Goal: Check status: Check status

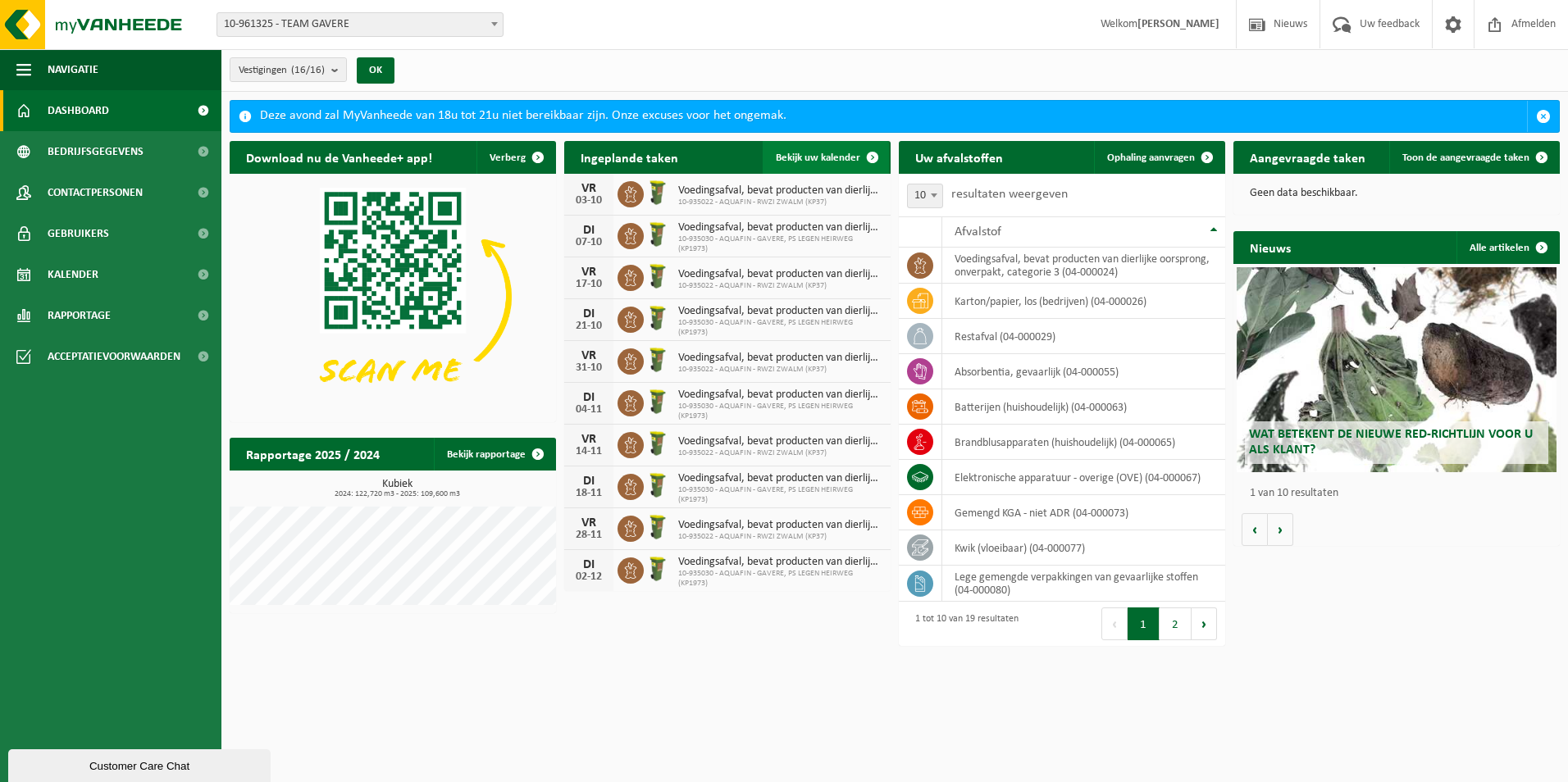
click at [840, 157] on span "Bekijk uw kalender" at bounding box center [818, 157] width 84 height 11
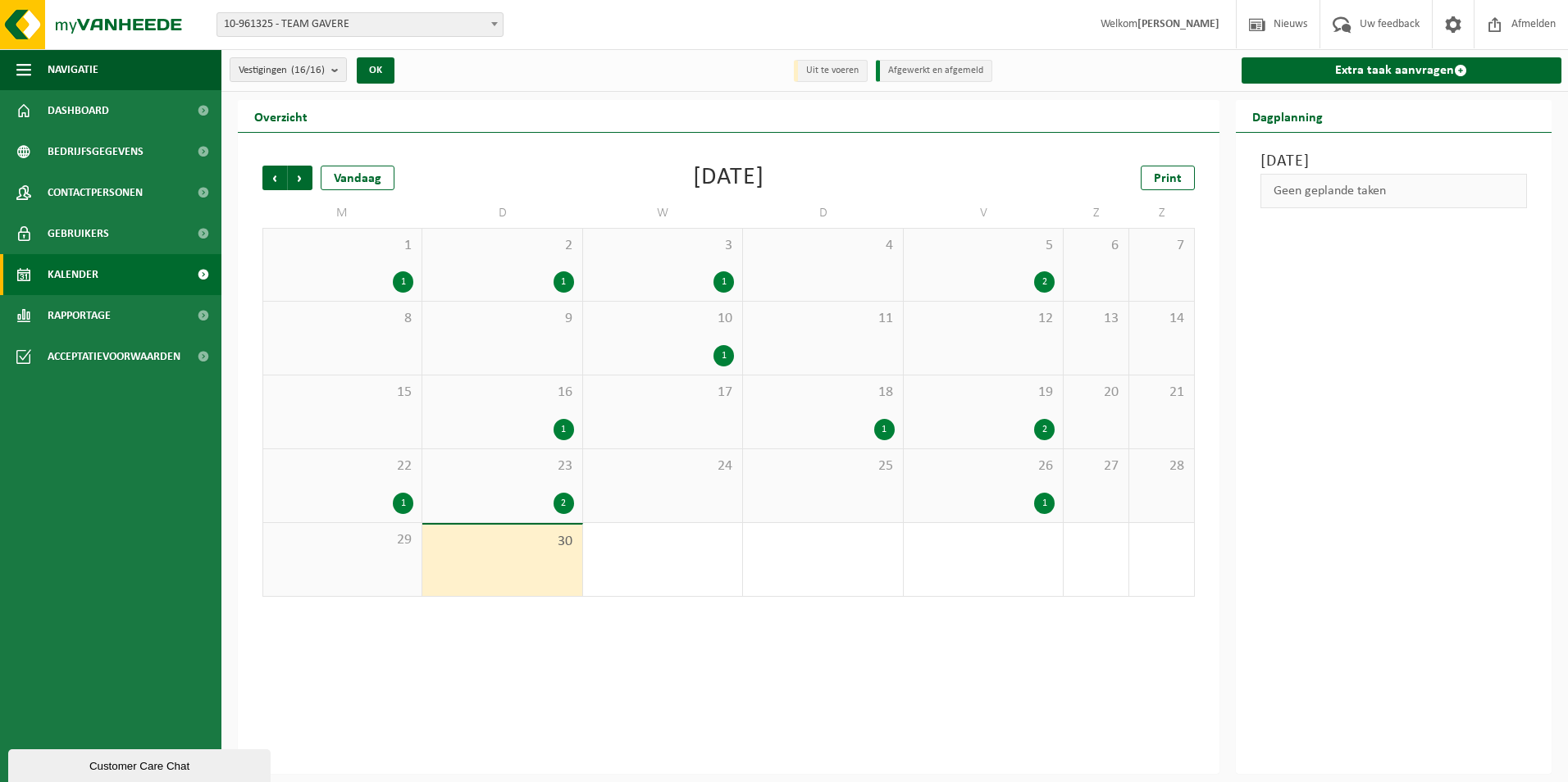
click at [1047, 499] on div "1" at bounding box center [1044, 504] width 21 height 21
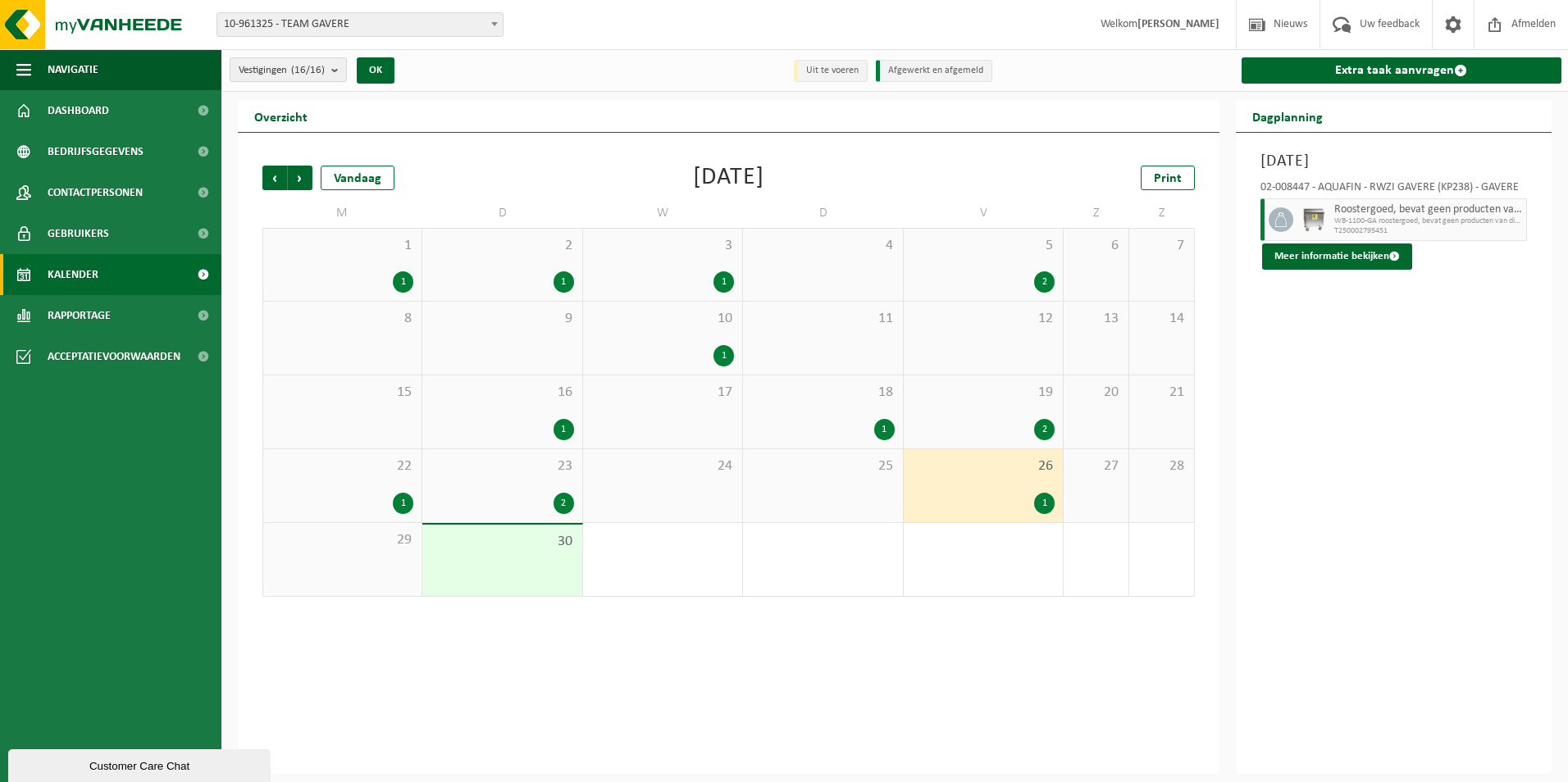
click at [570, 499] on div "2" at bounding box center [564, 504] width 21 height 21
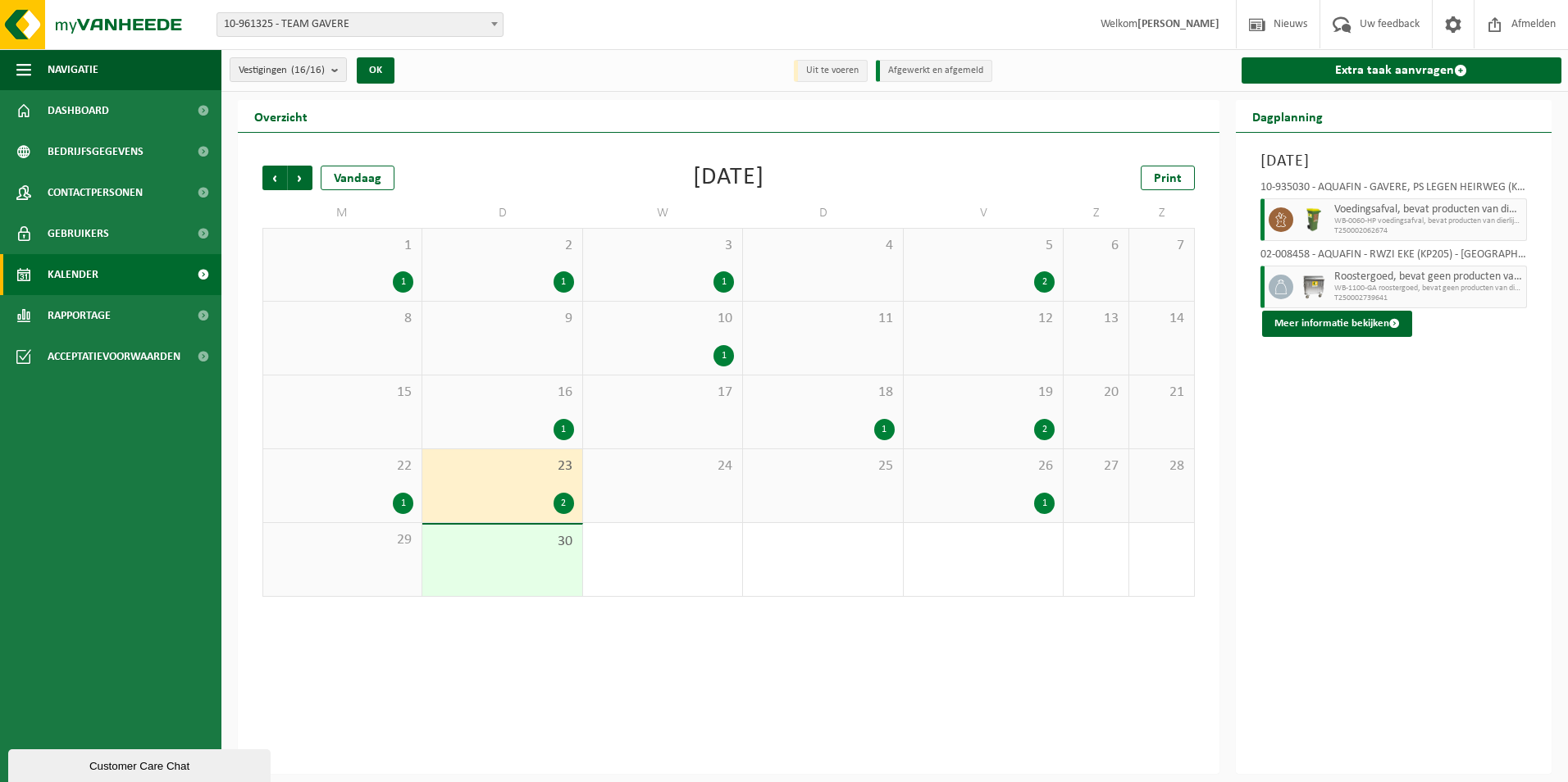
click at [405, 499] on div "1" at bounding box center [403, 504] width 21 height 21
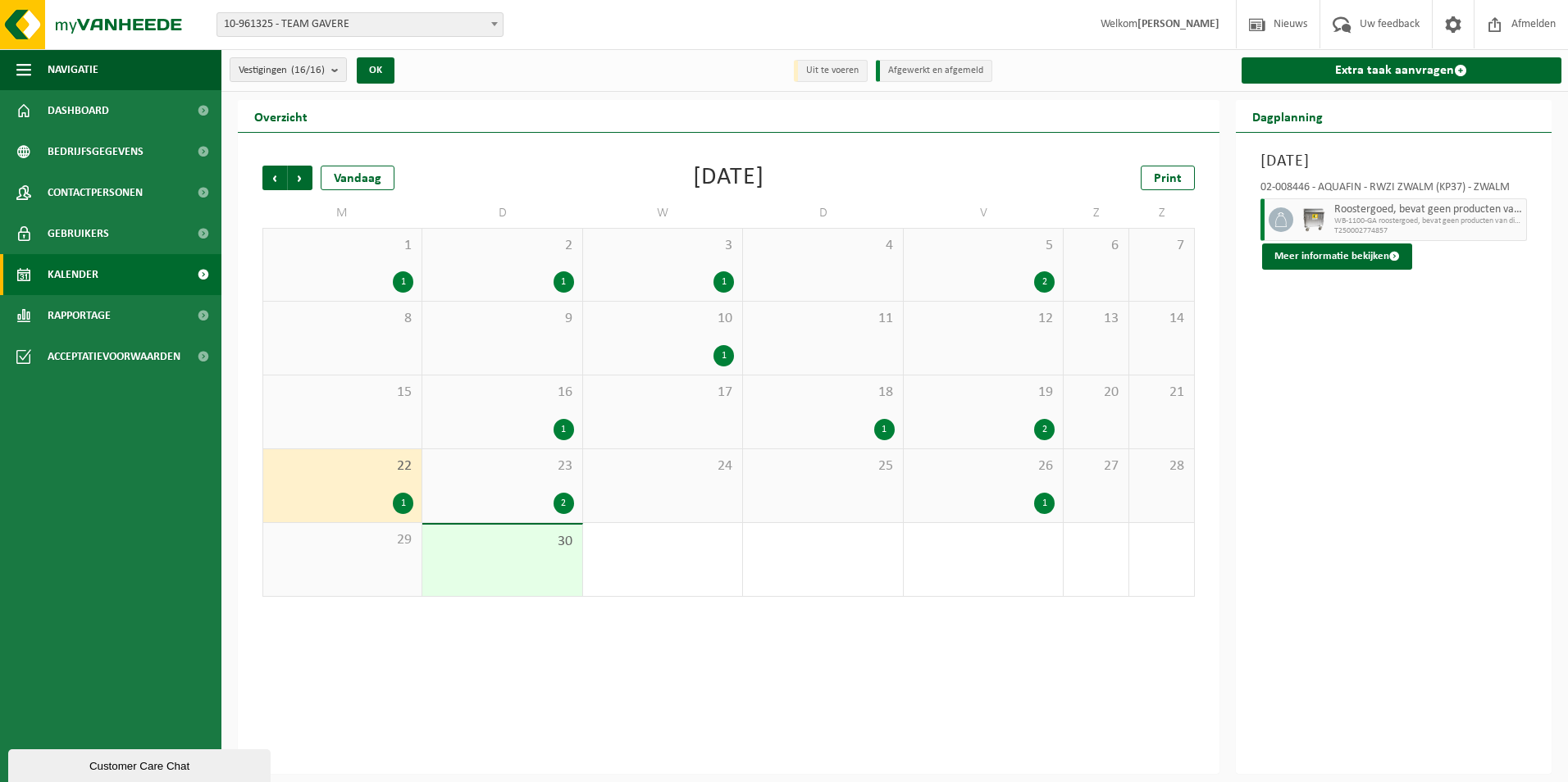
click at [1048, 428] on div "2" at bounding box center [1044, 429] width 21 height 21
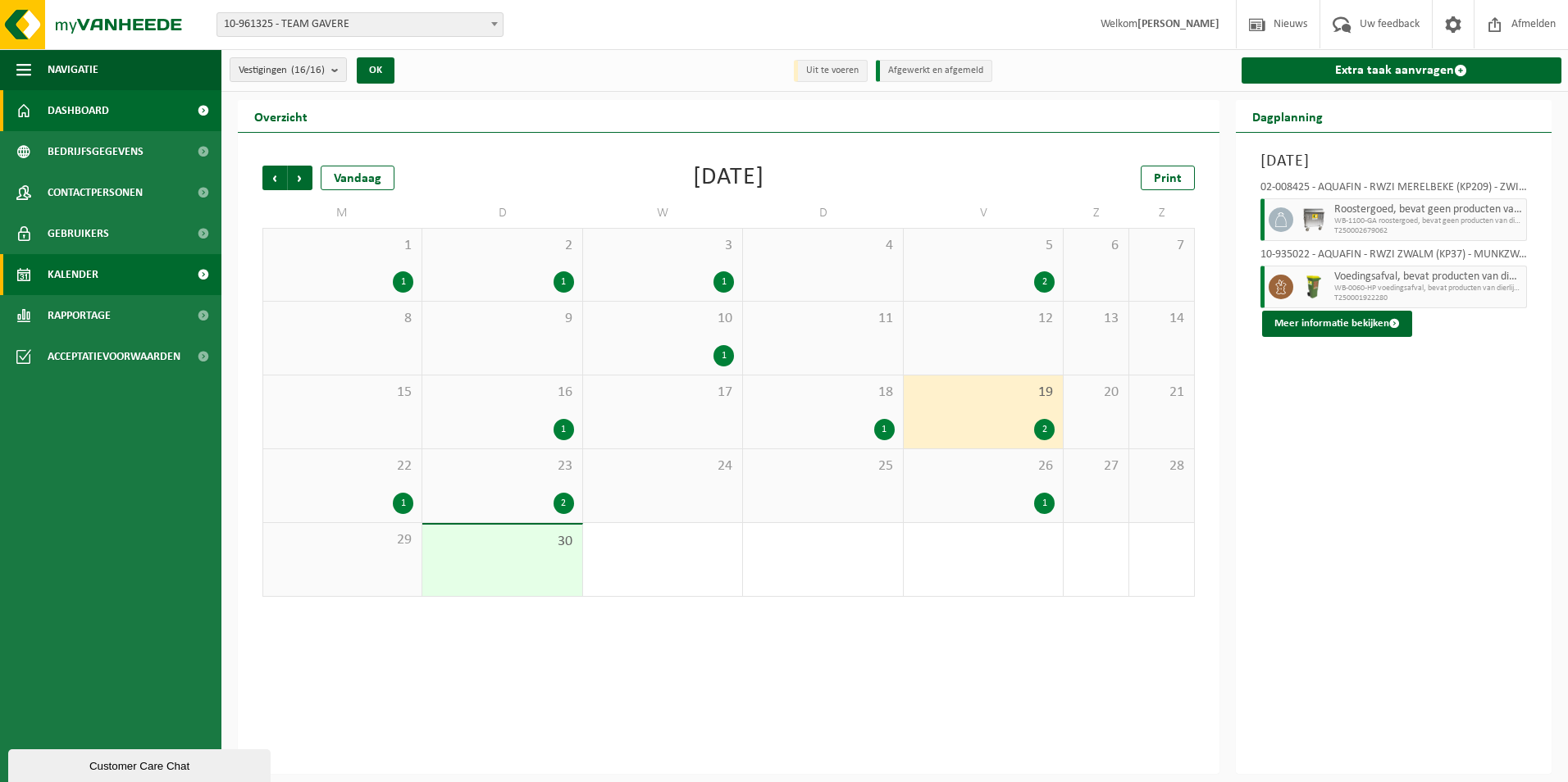
click at [47, 109] on link "Dashboard" at bounding box center [110, 111] width 221 height 41
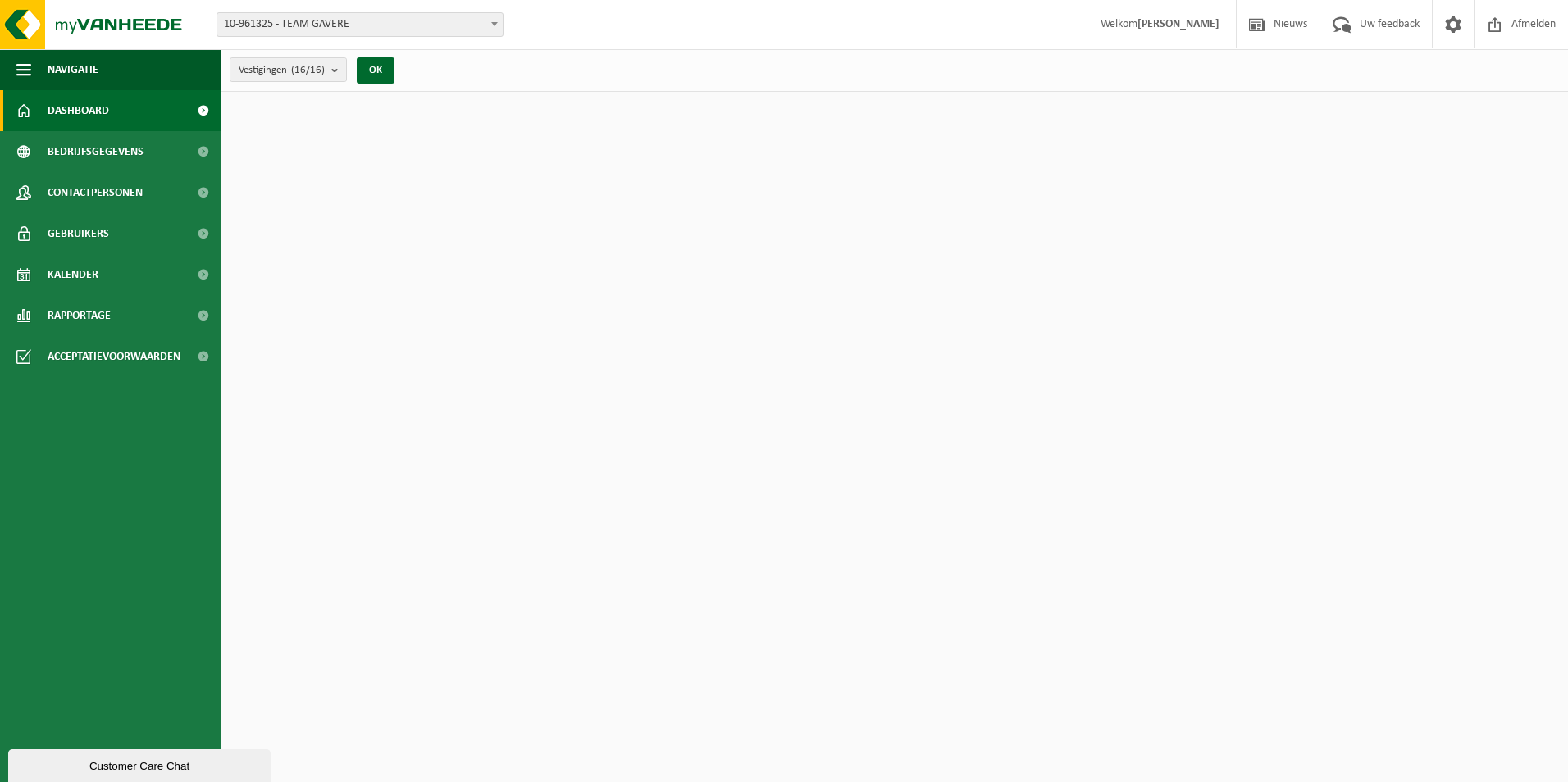
click at [15, 109] on link "Dashboard" at bounding box center [110, 111] width 221 height 41
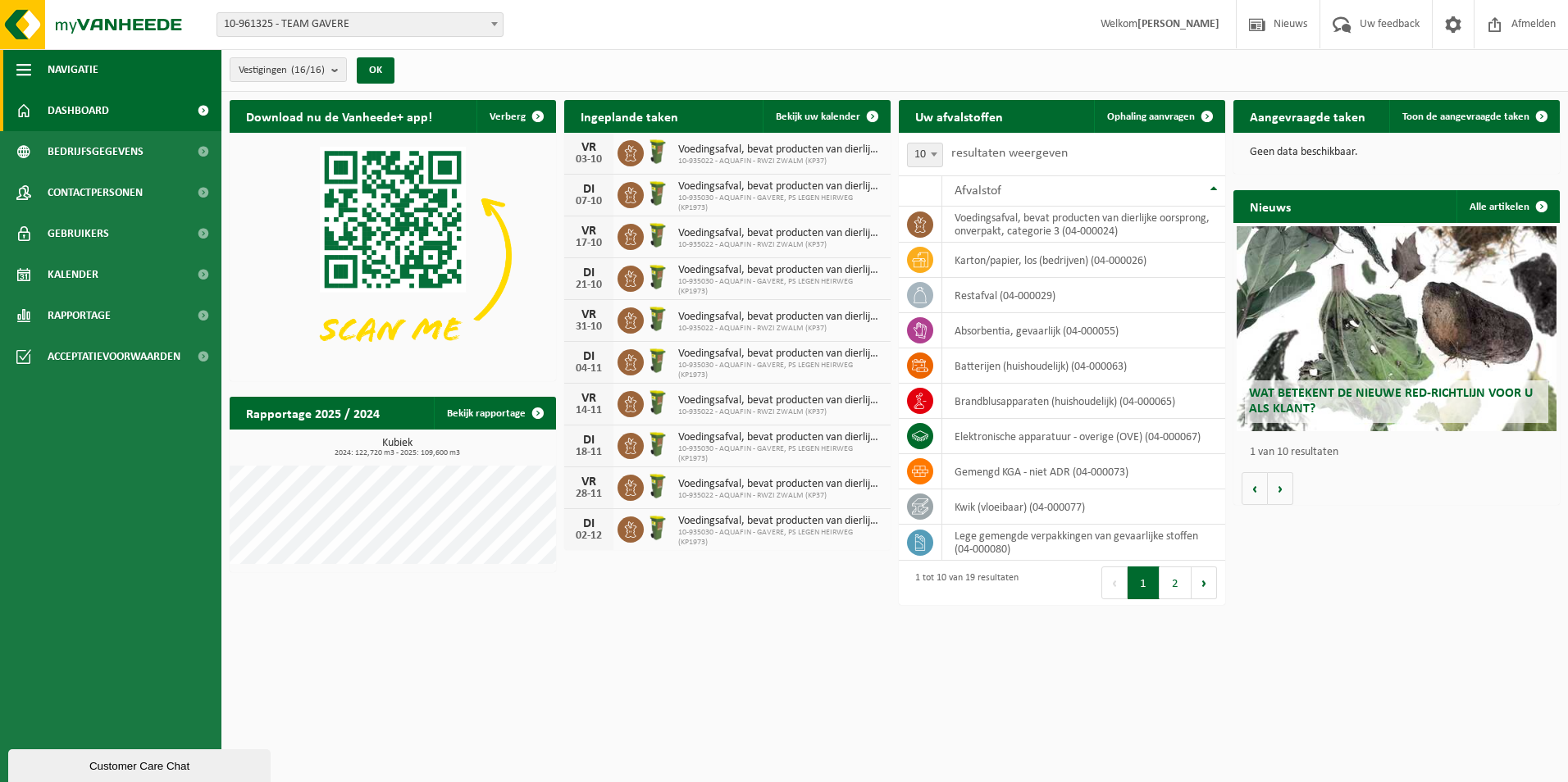
click at [25, 73] on span "button" at bounding box center [23, 70] width 14 height 41
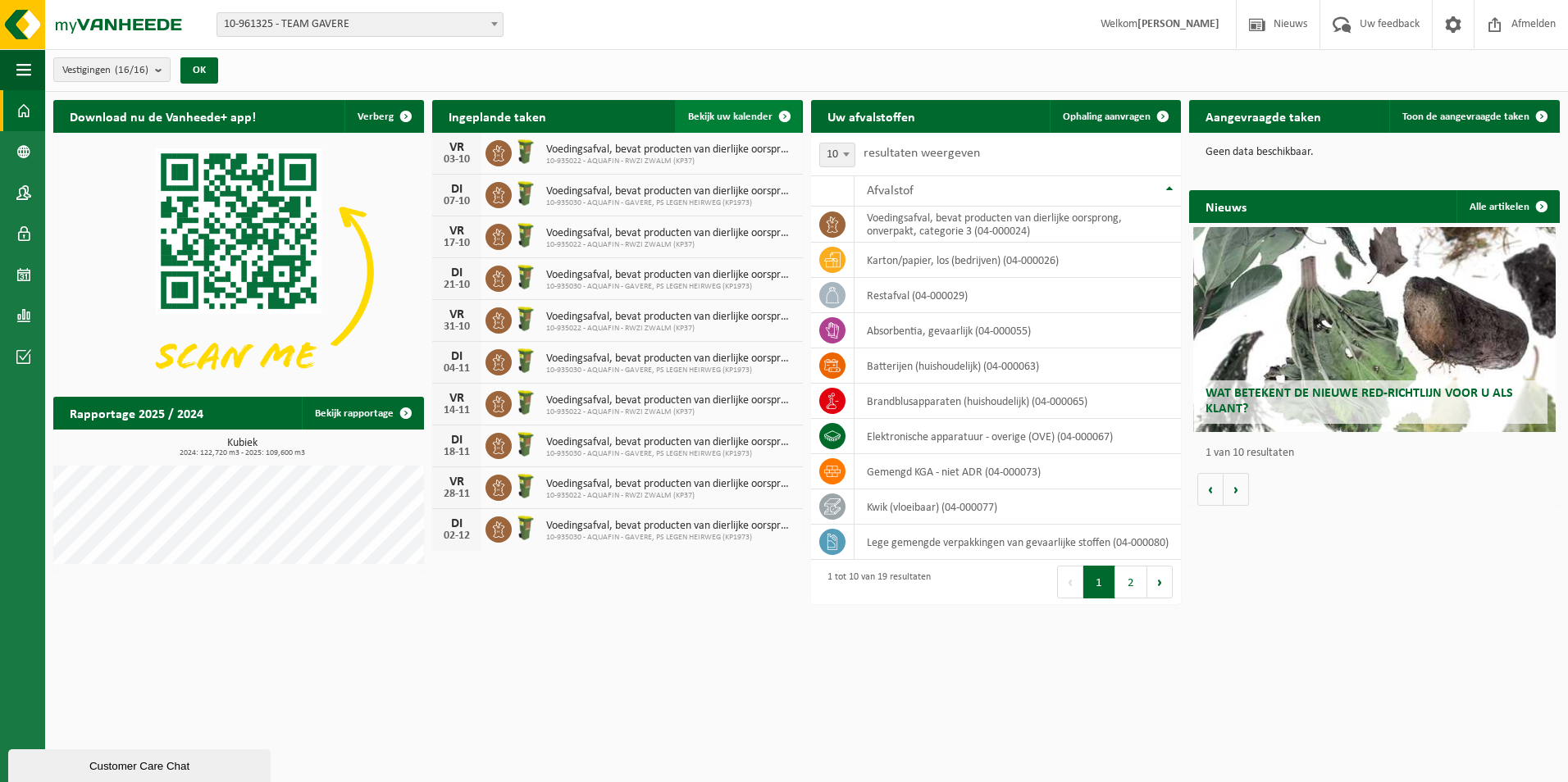
click at [781, 114] on span at bounding box center [785, 116] width 33 height 33
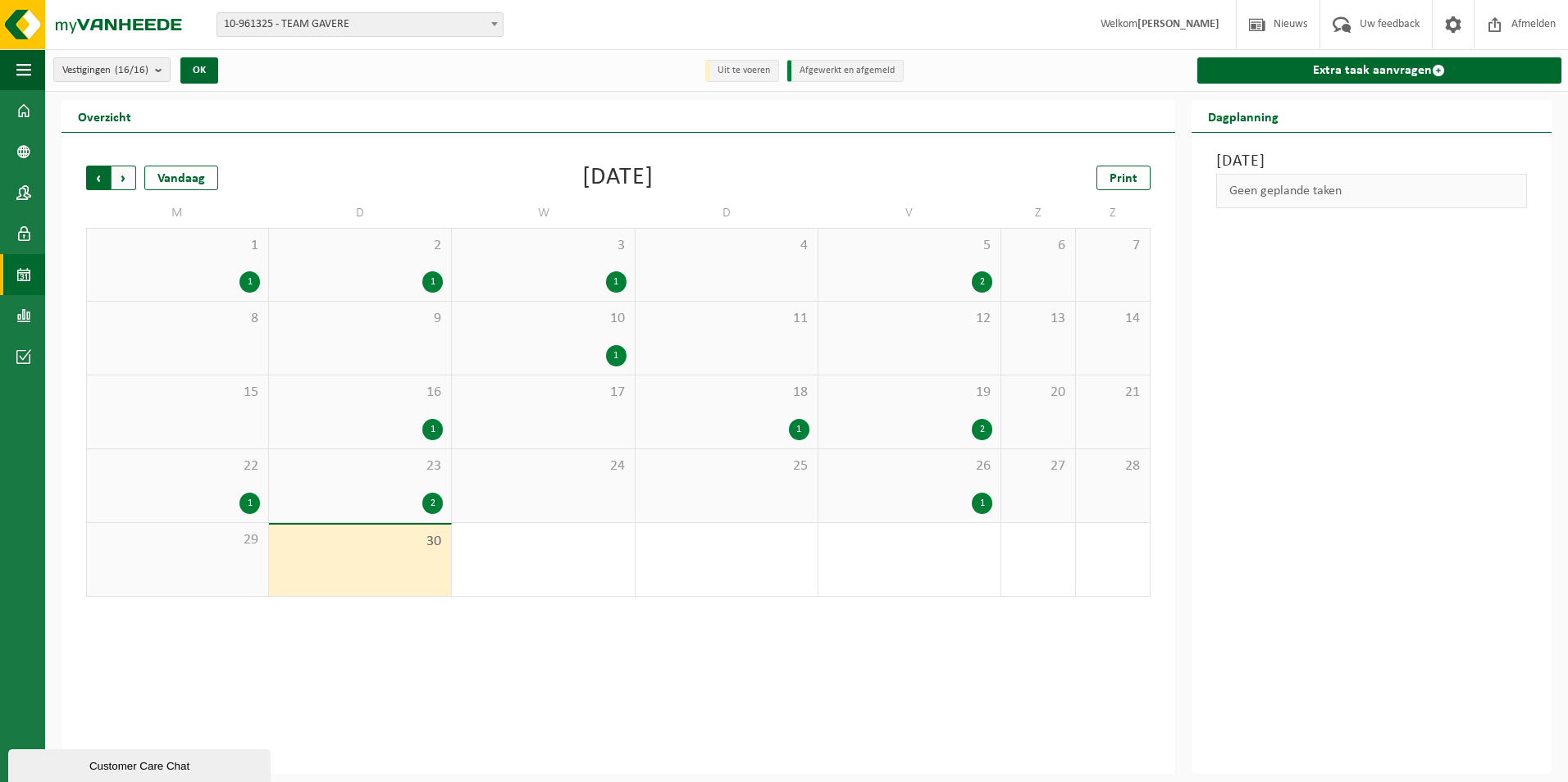
click at [132, 175] on span "Volgende" at bounding box center [124, 177] width 24 height 24
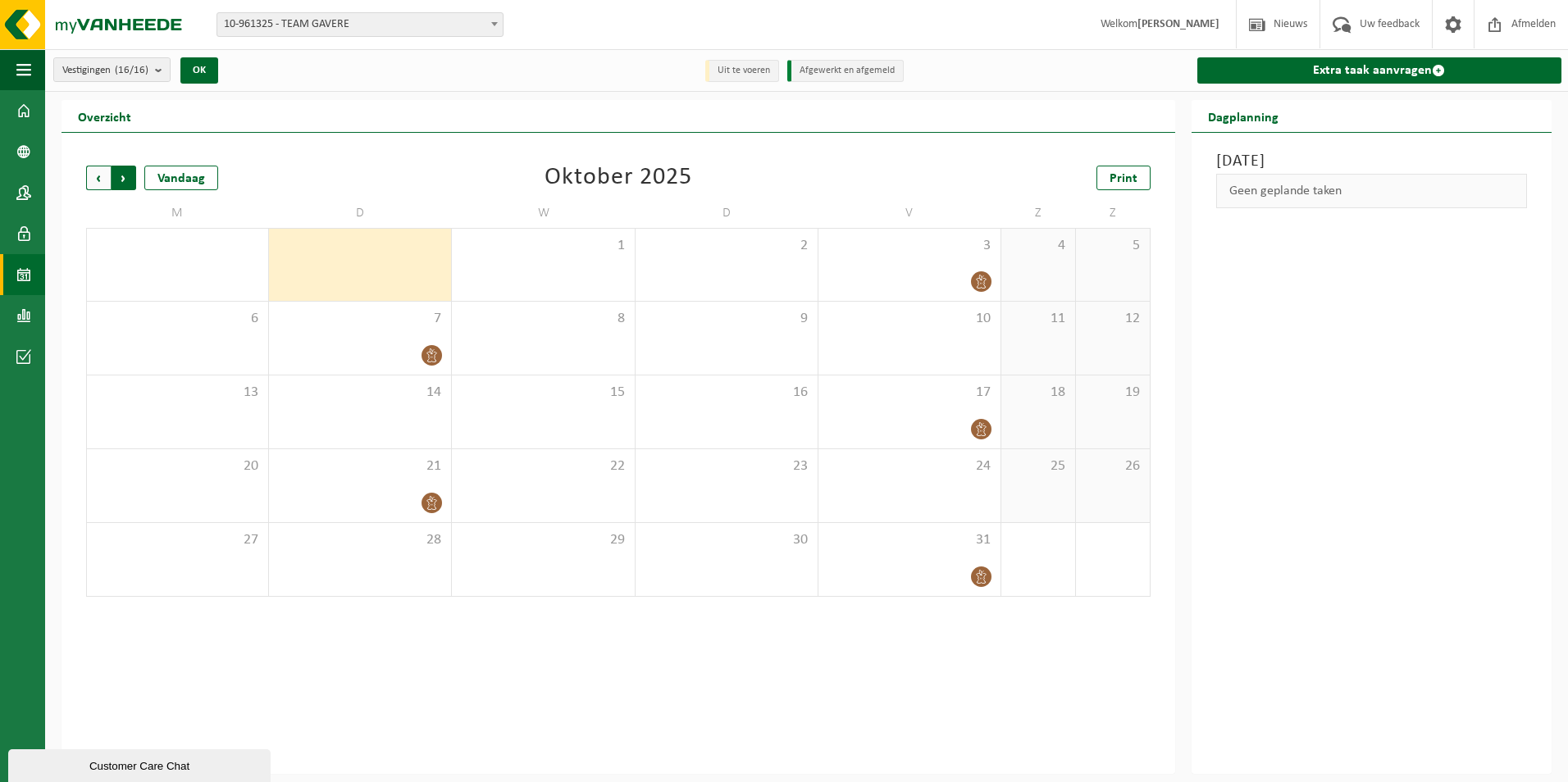
click at [98, 175] on span "Vorige" at bounding box center [98, 177] width 24 height 24
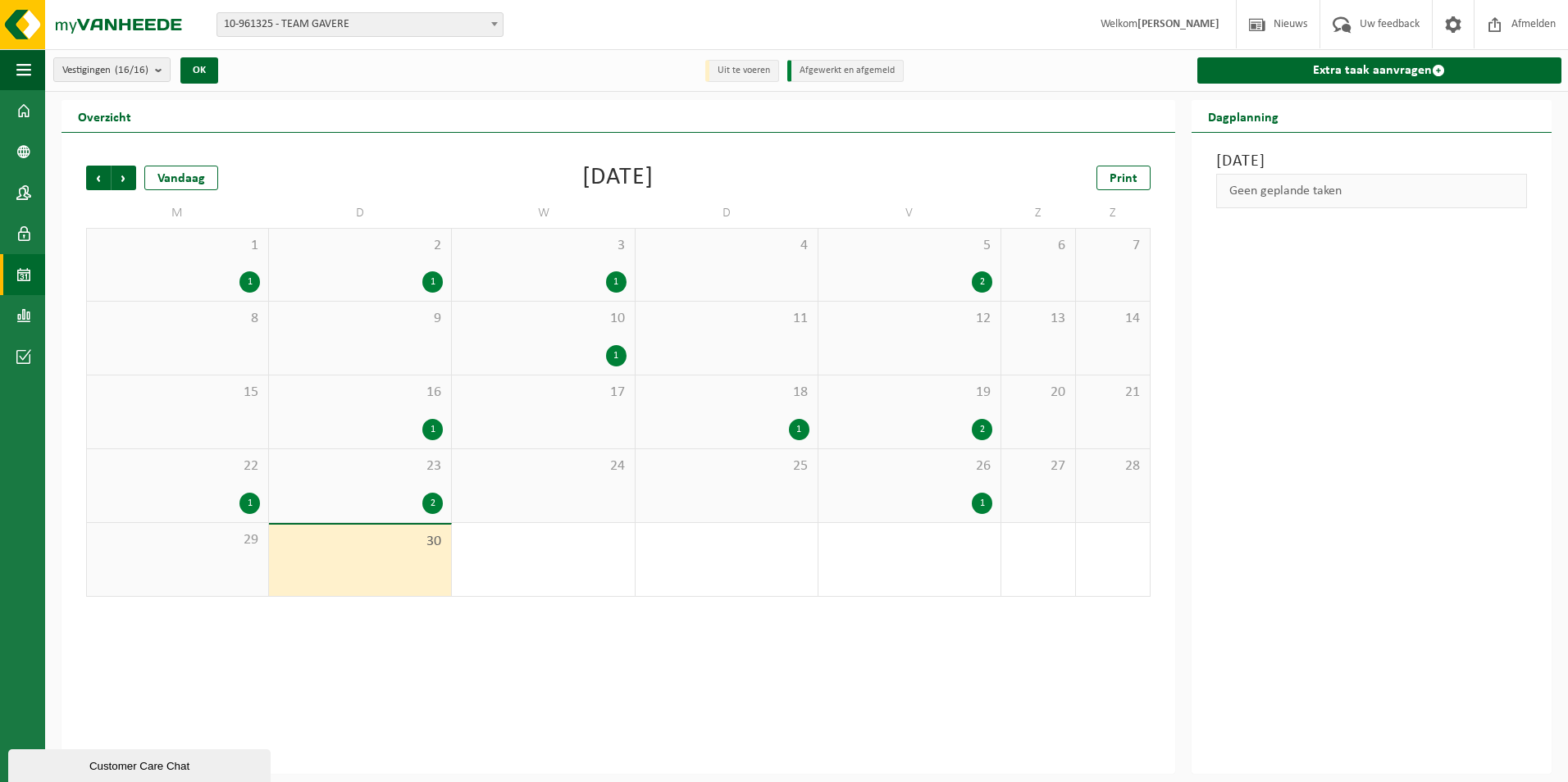
click at [988, 429] on div "2" at bounding box center [982, 429] width 21 height 21
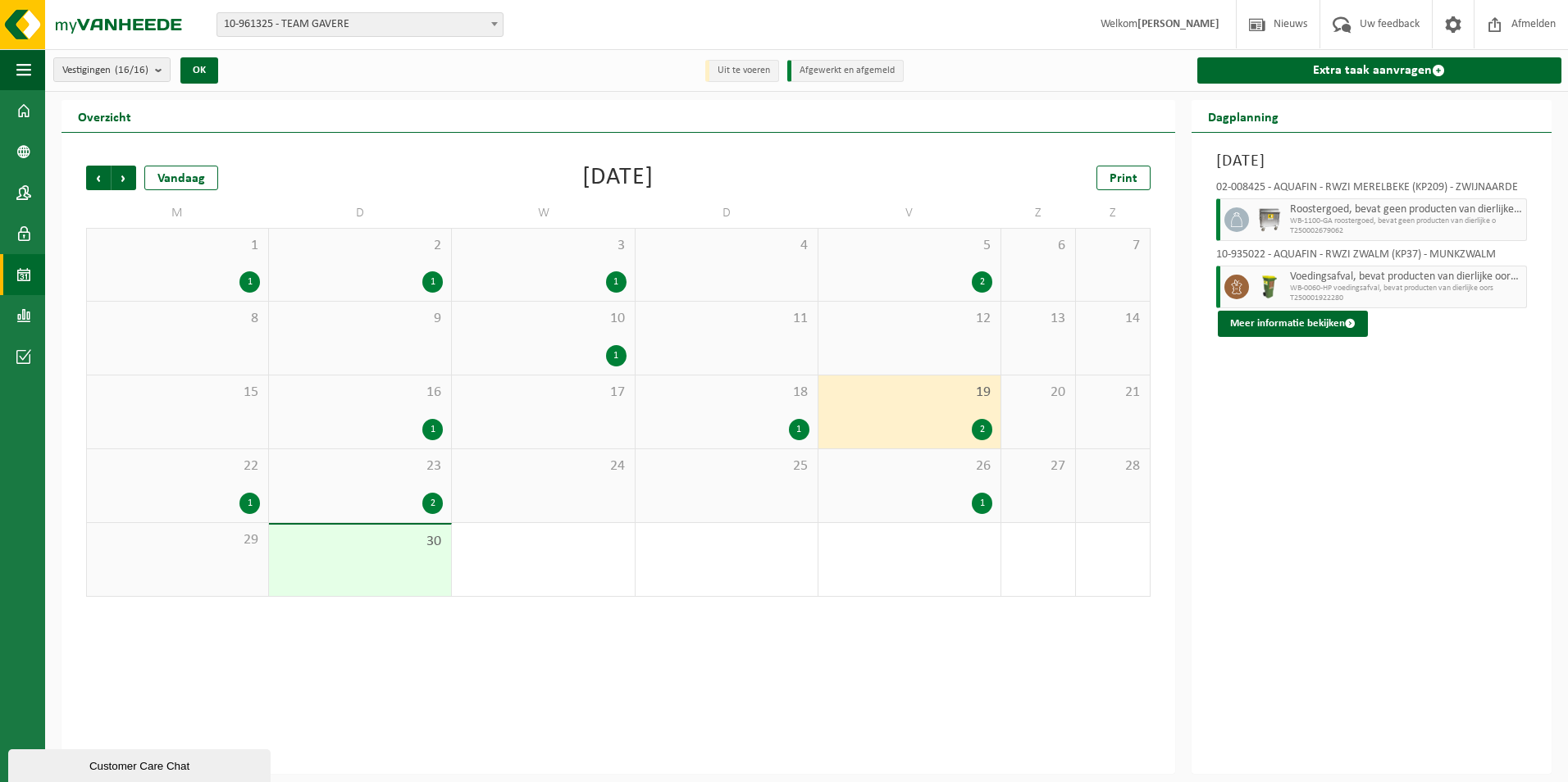
click at [985, 276] on div "2" at bounding box center [982, 282] width 21 height 21
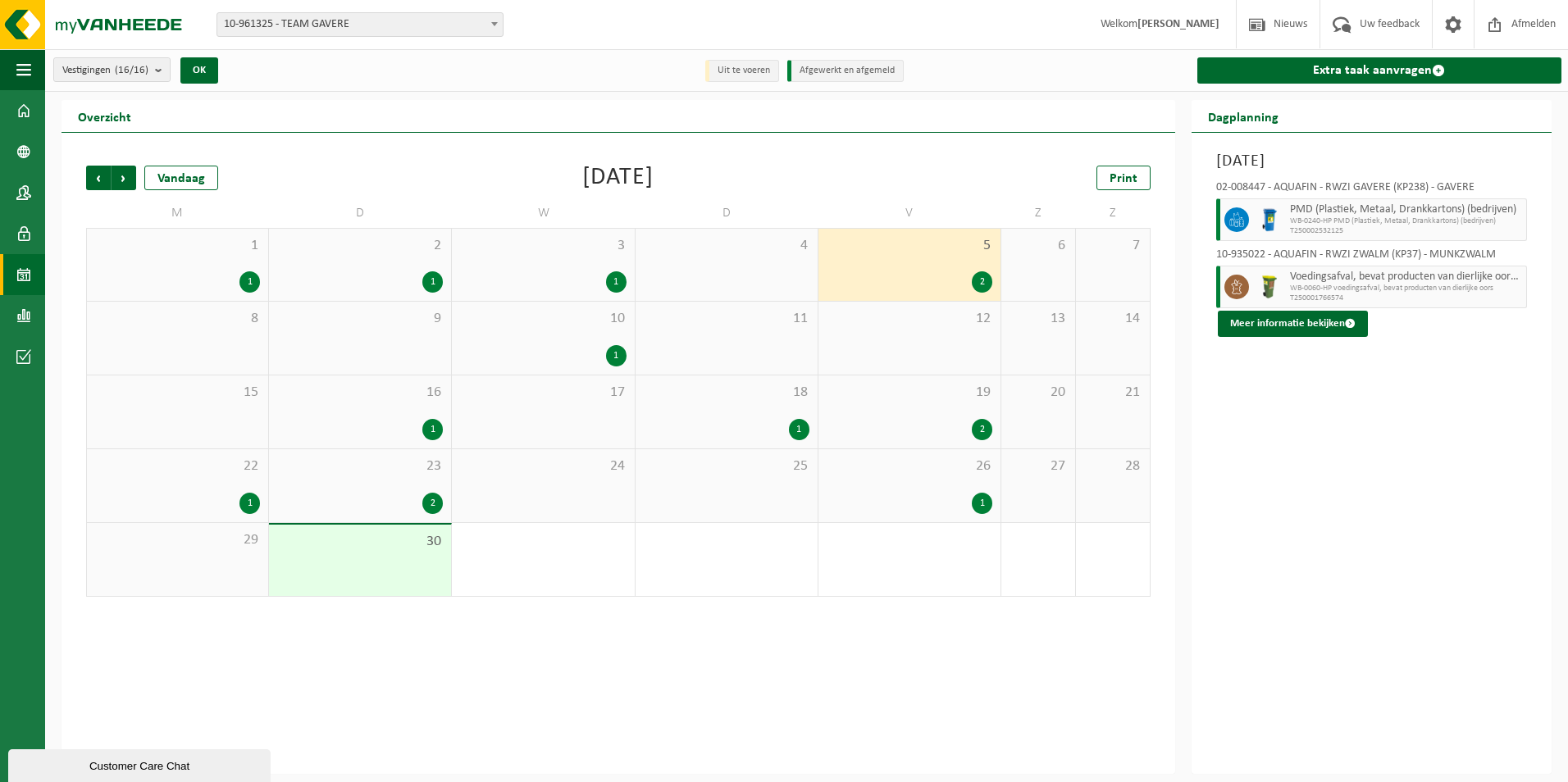
click at [797, 425] on div "1" at bounding box center [799, 429] width 21 height 21
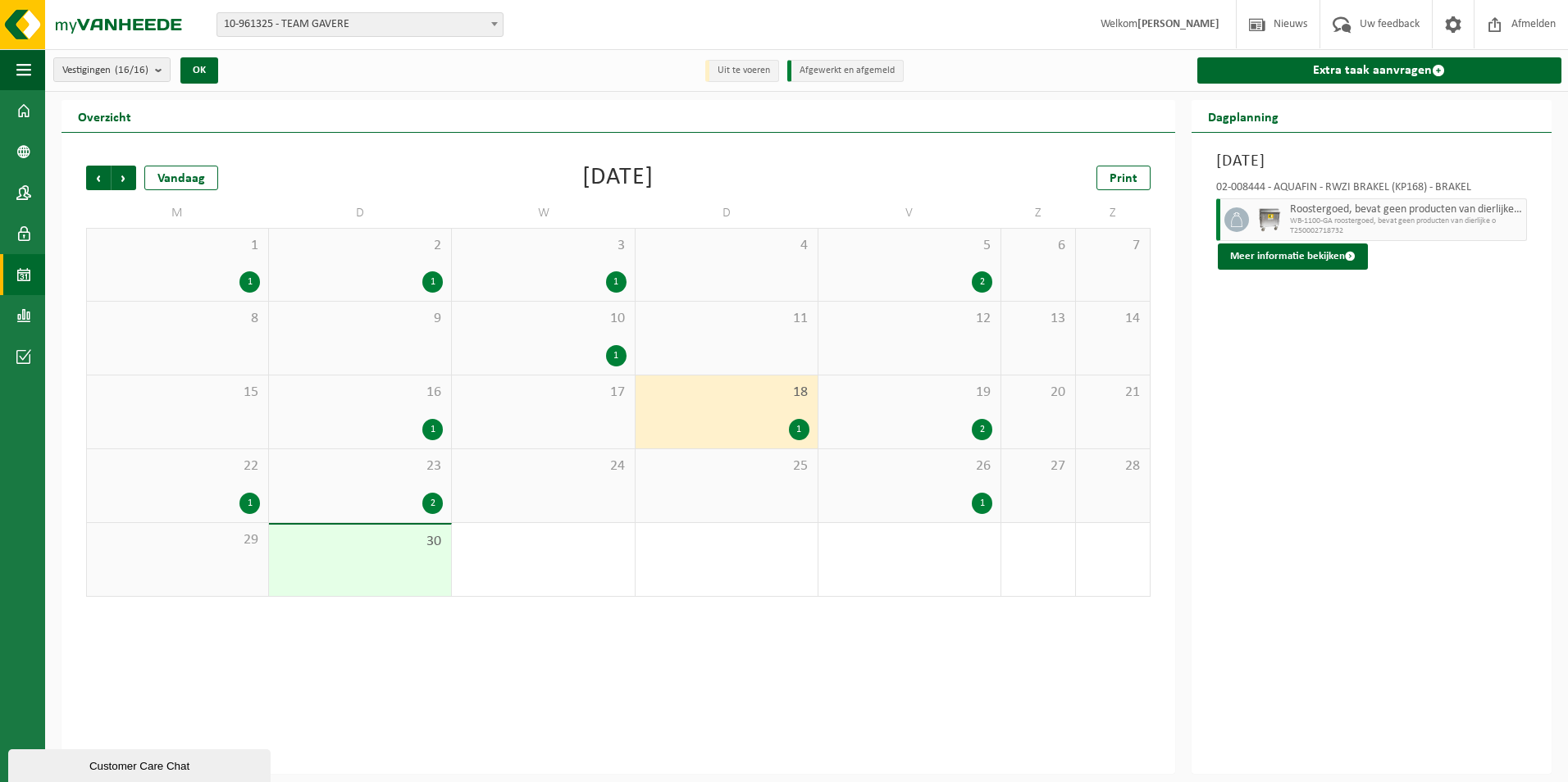
click at [980, 429] on div "2" at bounding box center [982, 429] width 21 height 21
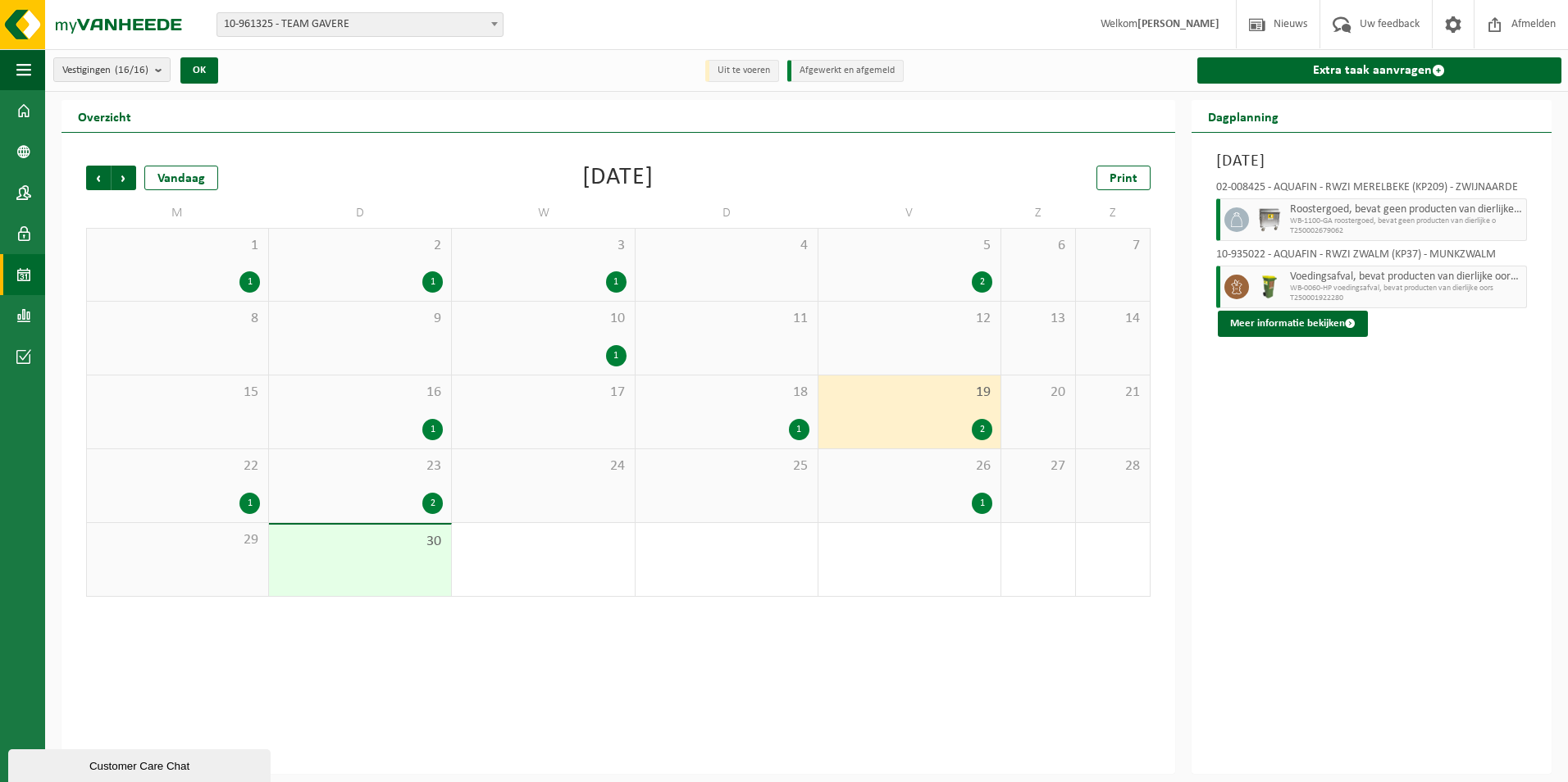
click at [909, 397] on span "19" at bounding box center [909, 393] width 166 height 18
